Goal: Task Accomplishment & Management: Complete application form

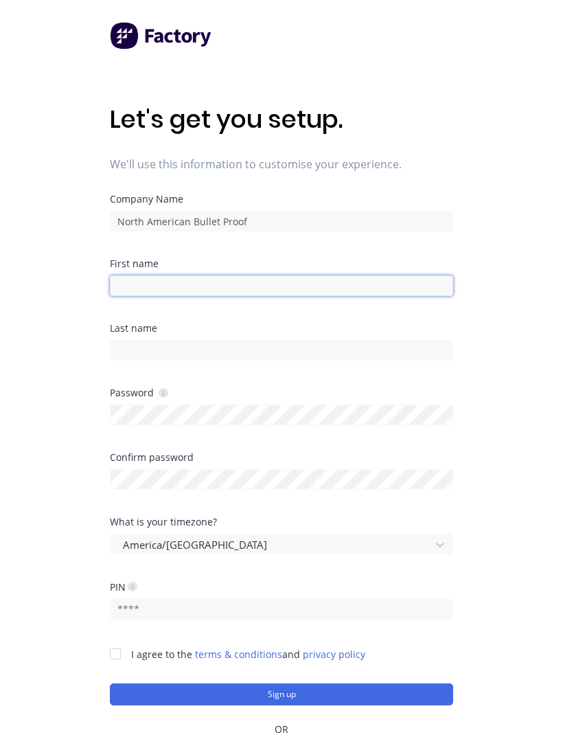
click at [179, 286] on input at bounding box center [282, 286] width 344 height 21
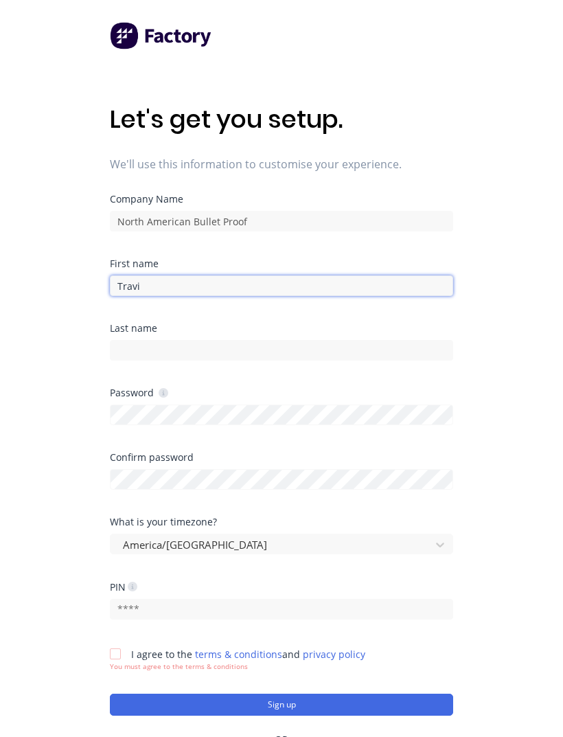
click at [311, 284] on input "Travi" at bounding box center [282, 286] width 344 height 21
type input "[PERSON_NAME]"
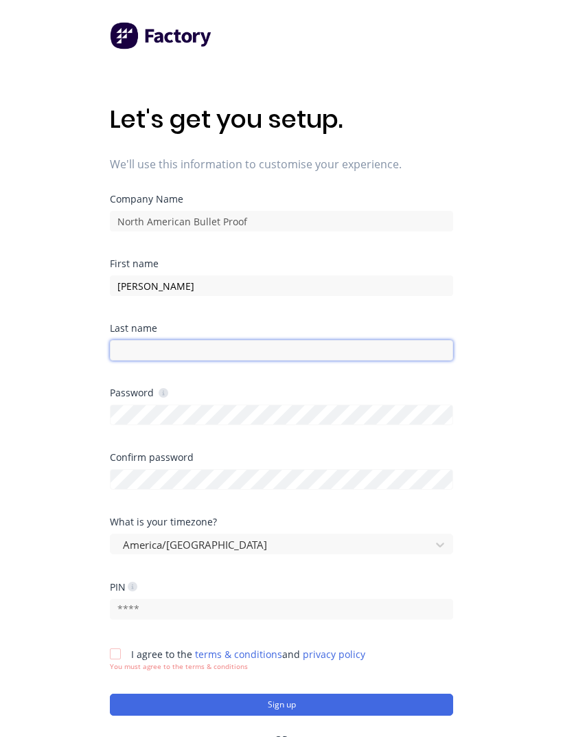
click at [212, 360] on input at bounding box center [282, 350] width 344 height 21
click at [281, 349] on input "hill" at bounding box center [282, 350] width 344 height 21
type input "h"
type input "Hill"
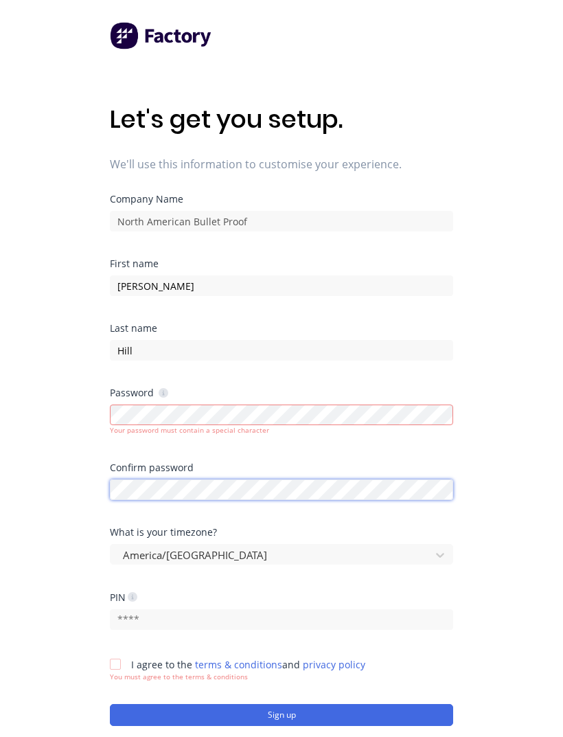
scroll to position [5, 0]
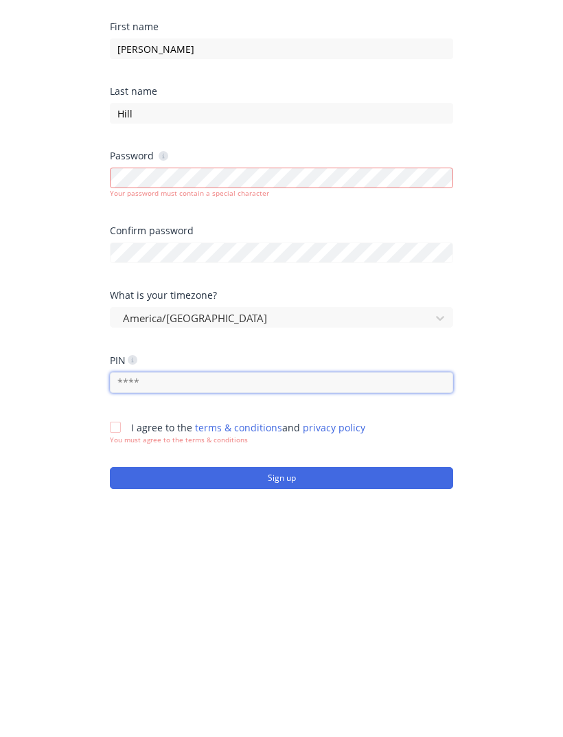
click at [418, 604] on input "text" at bounding box center [282, 614] width 344 height 21
click at [118, 645] on div at bounding box center [115, 658] width 27 height 27
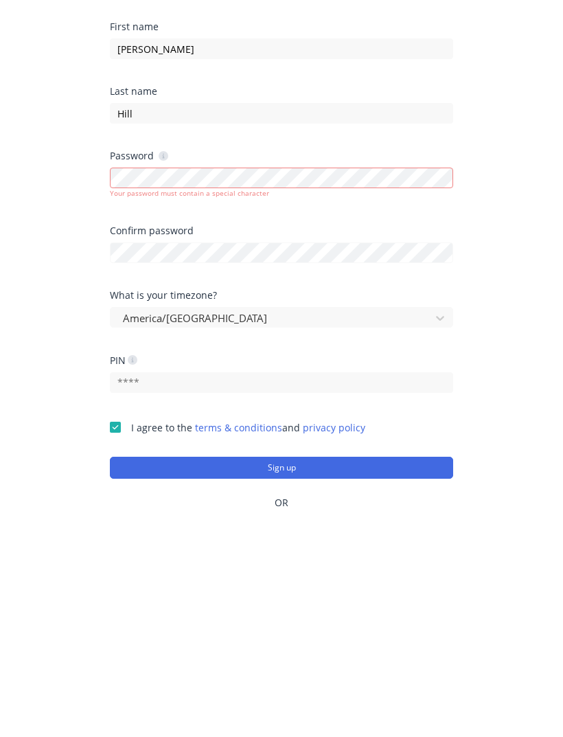
scroll to position [99, 0]
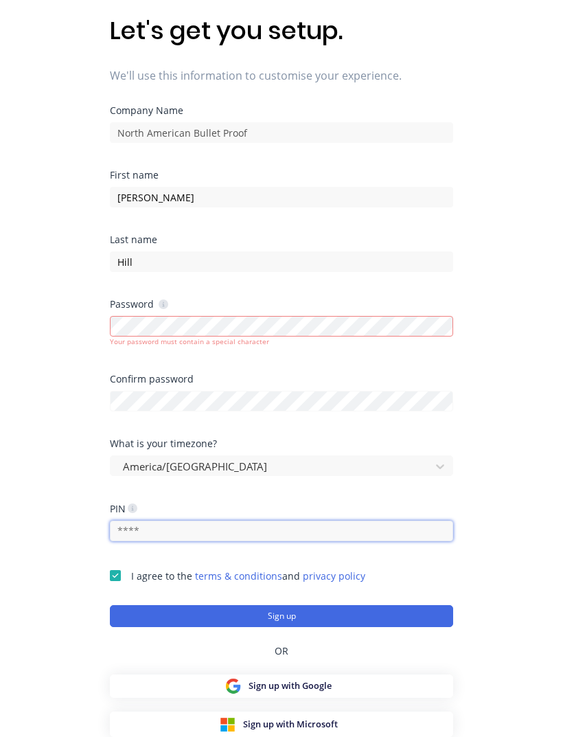
click at [339, 521] on input "text" at bounding box center [282, 531] width 344 height 21
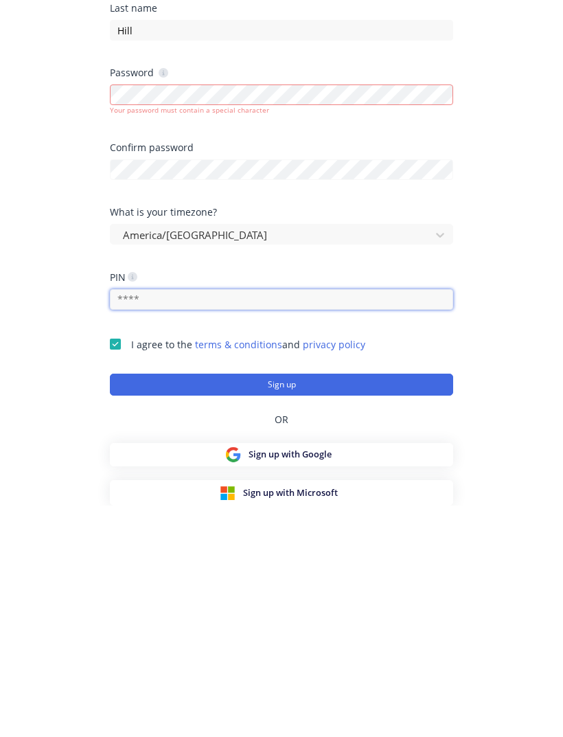
type input "0"
type input "2485"
click at [434, 605] on button "Sign up" at bounding box center [282, 616] width 344 height 22
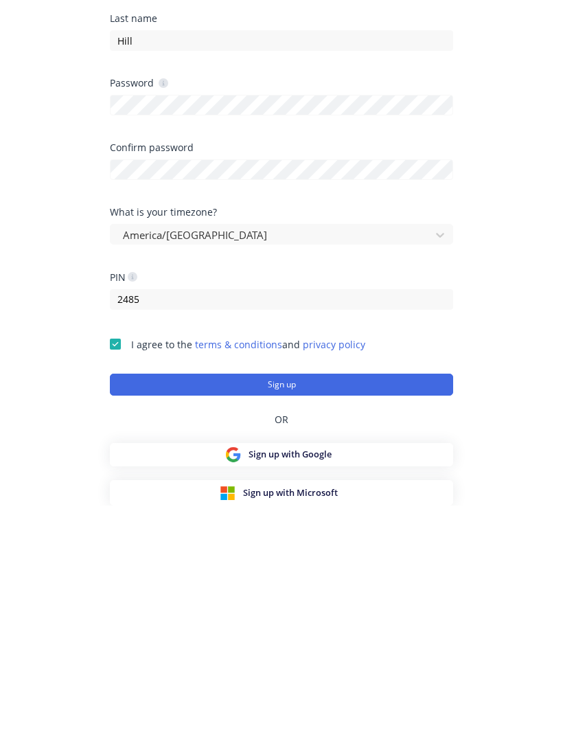
click at [415, 605] on button "Sign up" at bounding box center [282, 616] width 344 height 22
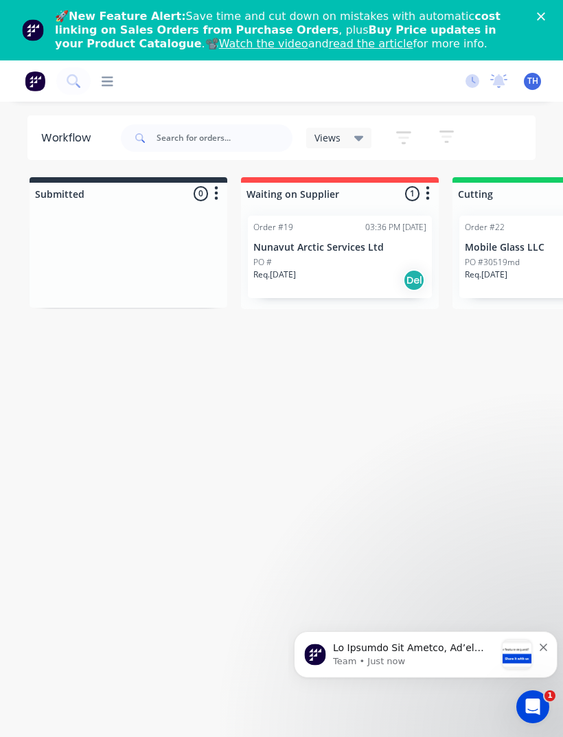
click at [340, 187] on div at bounding box center [340, 194] width 198 height 22
click at [338, 195] on div at bounding box center [340, 194] width 198 height 22
click at [342, 246] on p "Nunavut Arctic Services Ltd" at bounding box center [340, 248] width 173 height 12
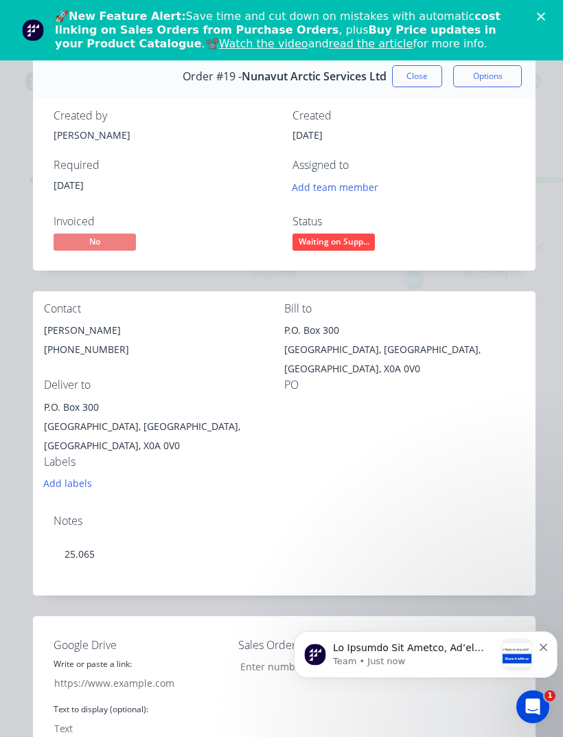
type input "25.065"
click at [537, 16] on icon "Close" at bounding box center [541, 16] width 8 height 8
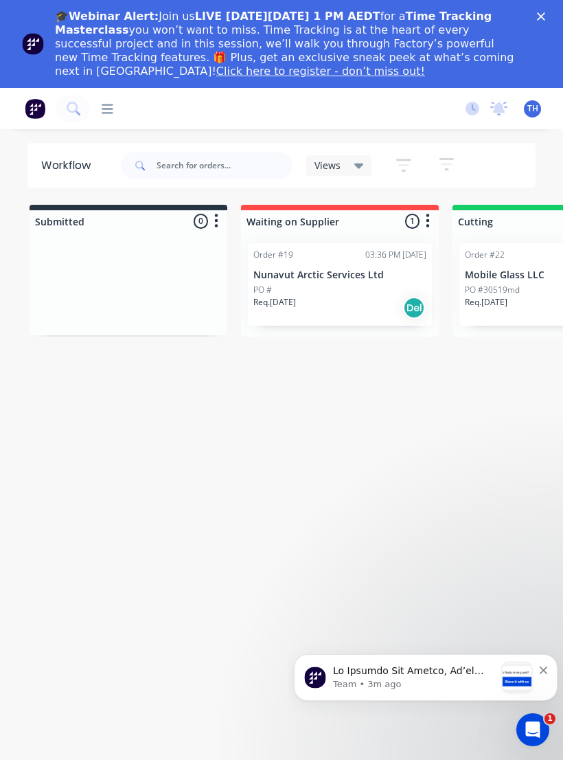
click at [542, 19] on icon "Close" at bounding box center [541, 16] width 8 height 8
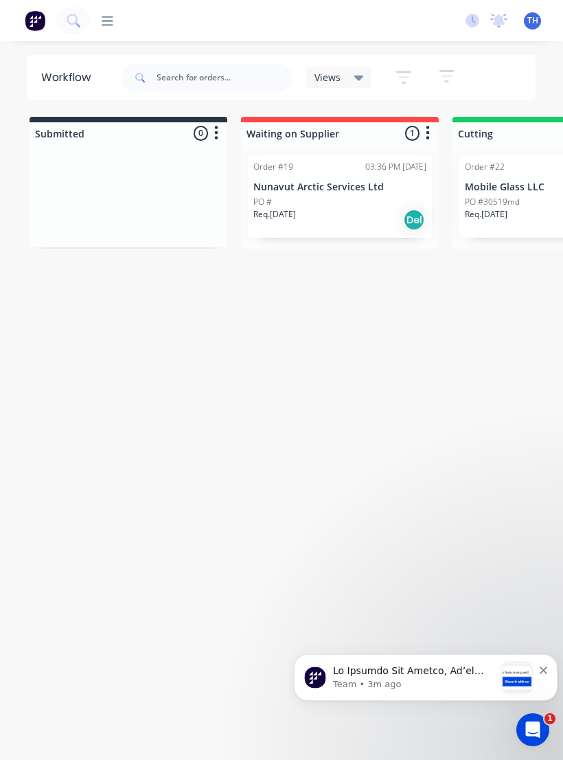
click at [521, 201] on div "PO #30519md" at bounding box center [551, 202] width 173 height 12
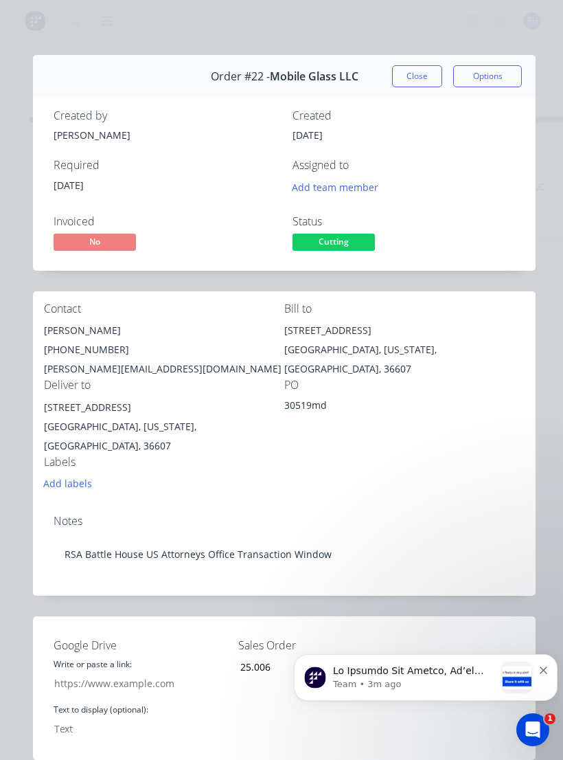
click at [548, 672] on icon "Dismiss notification" at bounding box center [544, 671] width 8 height 8
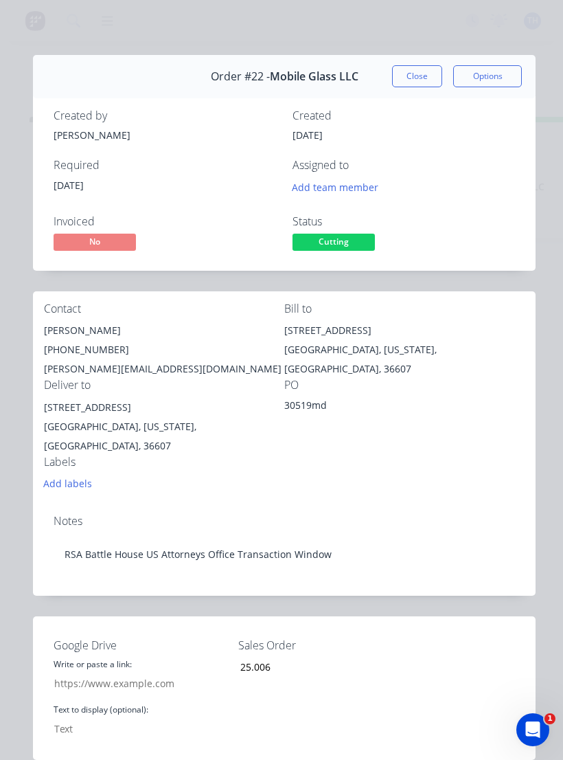
click at [423, 78] on button "Close" at bounding box center [417, 76] width 50 height 22
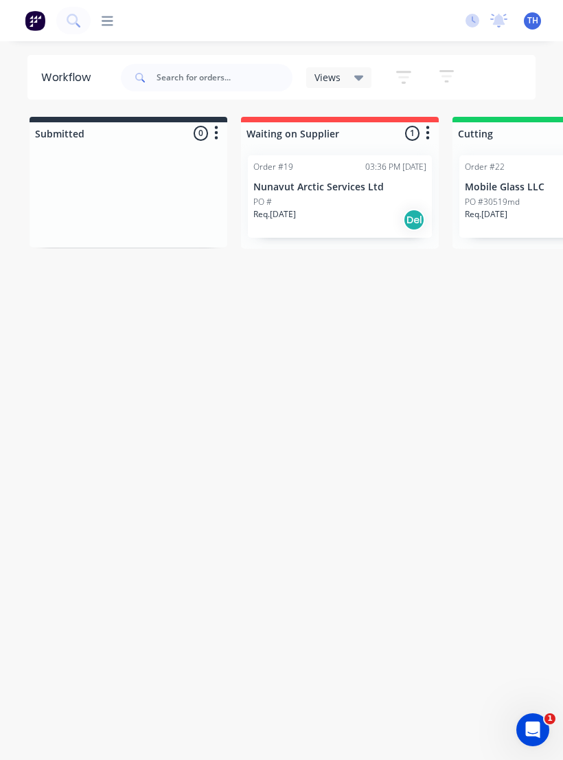
click at [513, 205] on p "PO #30519md" at bounding box center [492, 202] width 55 height 12
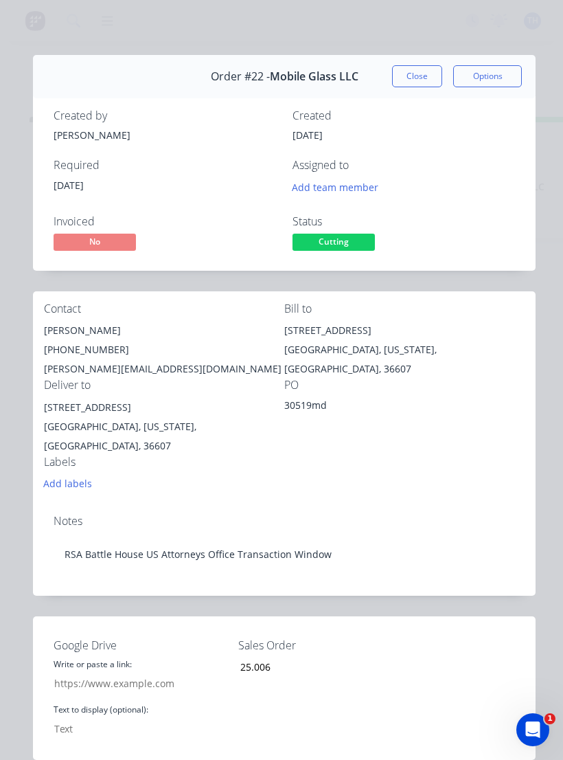
click at [503, 76] on button "Options" at bounding box center [488, 76] width 69 height 22
click at [500, 78] on button "Options" at bounding box center [488, 76] width 69 height 22
click at [426, 72] on button "Close" at bounding box center [417, 76] width 50 height 22
